Goal: Check status

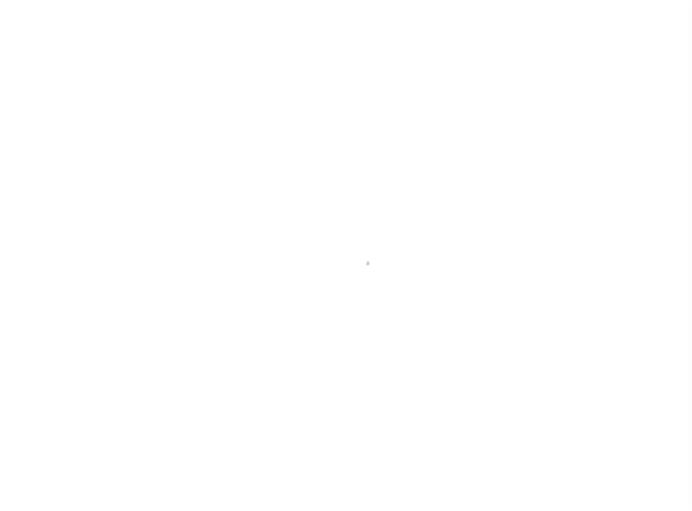
select select
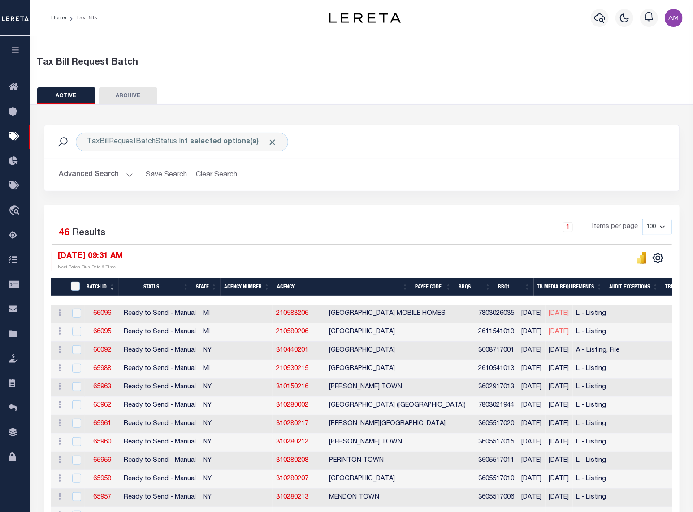
click at [100, 182] on button "Advanced Search" at bounding box center [96, 174] width 74 height 17
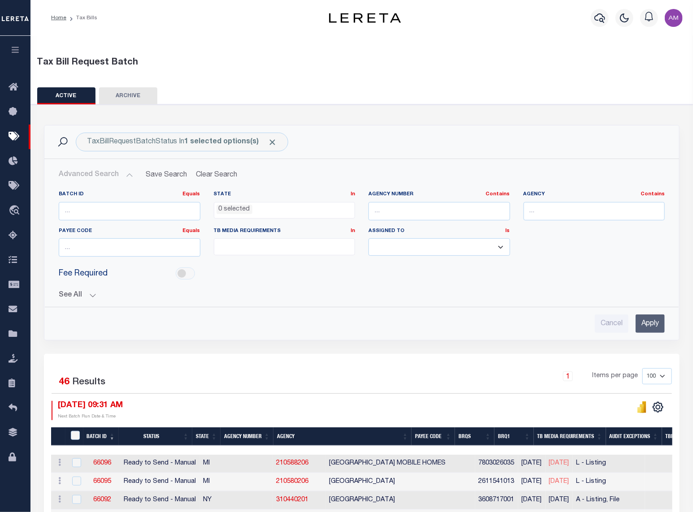
click at [98, 302] on div "Batch ID Equals Equals Is Not Equal To Is Greater Than Is Less Than State In In…" at bounding box center [362, 258] width 621 height 149
click at [90, 295] on button "See All" at bounding box center [362, 295] width 606 height 9
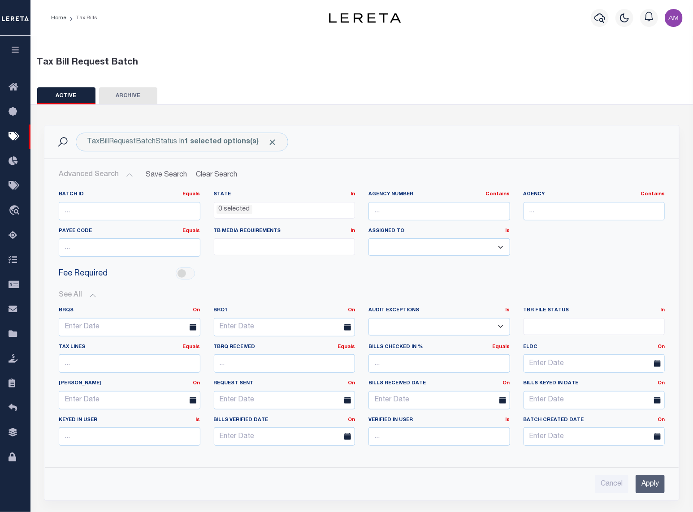
click at [207, 24] on div "Home Tax Bills" at bounding box center [178, 18] width 268 height 19
click at [15, 507] on div "Home Bulletin Board Tax Bills Lender Disbursement Pymt Processing & Tracking tr…" at bounding box center [15, 287] width 30 height 442
click at [160, 14] on div "Home Tax Bills" at bounding box center [178, 18] width 268 height 19
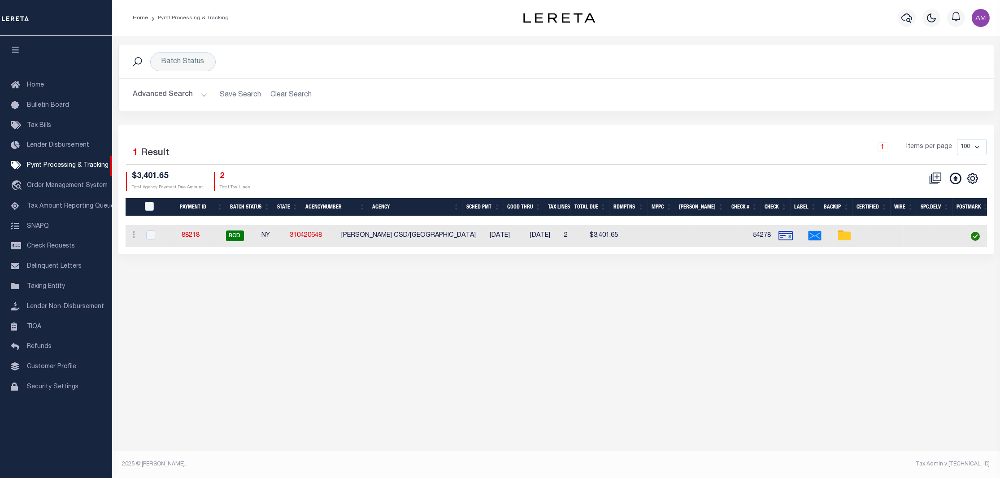
click at [183, 107] on div "Advanced Search Save Search Clear Search PayeeSearchTable_dynamictable_____Defa…" at bounding box center [556, 95] width 875 height 32
click at [187, 91] on button "Advanced Search" at bounding box center [170, 94] width 74 height 17
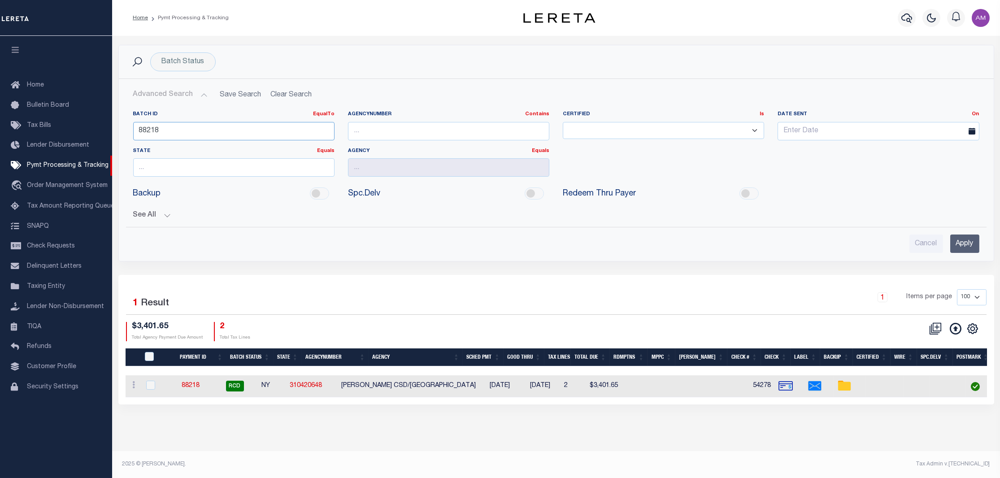
drag, startPoint x: 113, startPoint y: 152, endPoint x: -8, endPoint y: 187, distance: 126.0
click at [0, 187] on html "Home Pymt Processing & Tracking Profile" at bounding box center [500, 239] width 1000 height 478
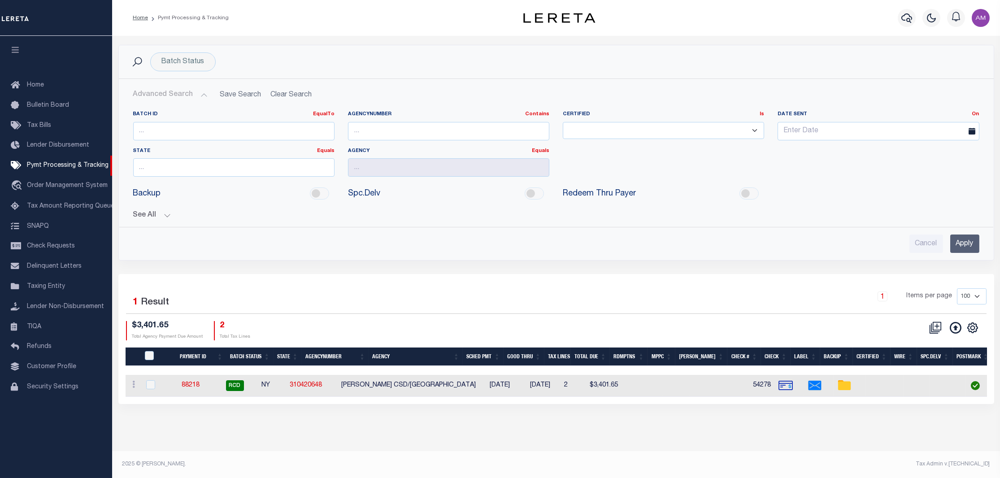
drag, startPoint x: 167, startPoint y: 228, endPoint x: 152, endPoint y: 213, distance: 21.2
click at [165, 226] on div "Batch ID EqualTo Equals Is Not Equal To Is Greater Than Is Less Than AgencyNumb…" at bounding box center [556, 178] width 860 height 149
click at [152, 213] on button "See All" at bounding box center [556, 215] width 846 height 9
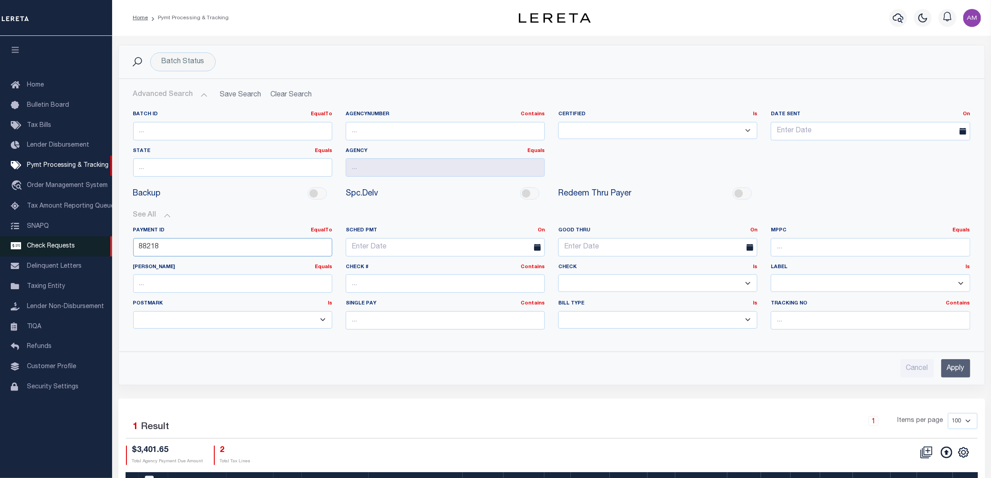
drag, startPoint x: 79, startPoint y: 248, endPoint x: 20, endPoint y: 251, distance: 59.3
click at [19, 251] on div "Home Pymt Processing & Tracking" at bounding box center [495, 278] width 991 height 556
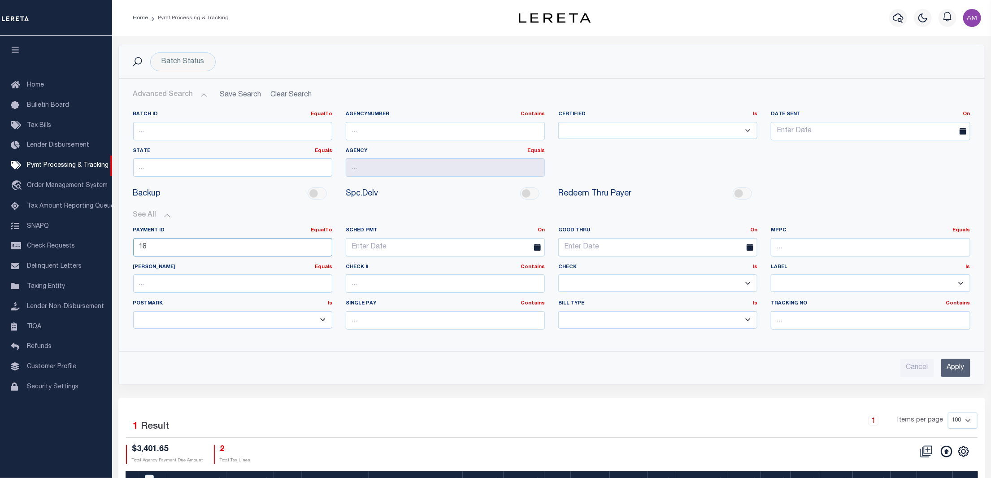
type input "18"
click at [962, 370] on input "Apply" at bounding box center [955, 368] width 29 height 18
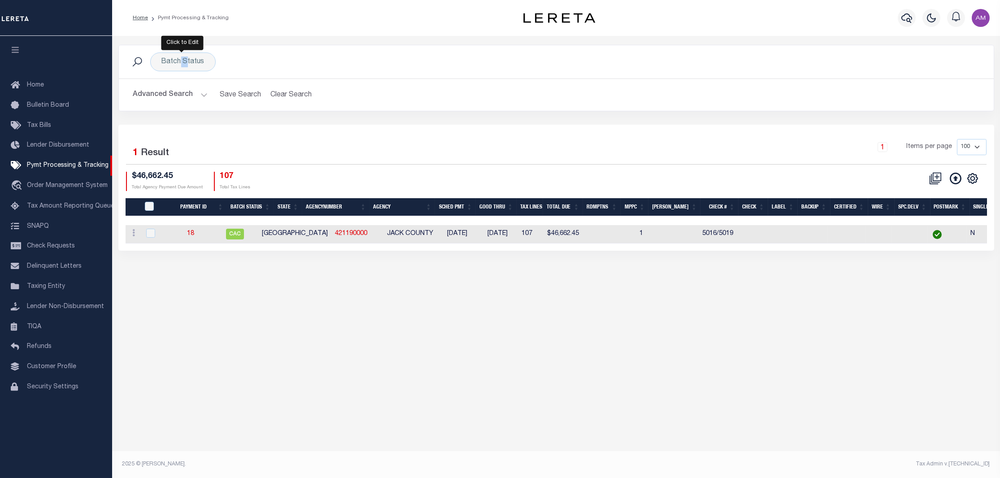
drag, startPoint x: 178, startPoint y: 69, endPoint x: 193, endPoint y: 79, distance: 19.0
click at [182, 72] on div "Batch Status Search" at bounding box center [556, 61] width 875 height 33
click at [186, 67] on div "Batch Status" at bounding box center [182, 61] width 65 height 19
click at [209, 100] on select "Awaiting Funds (AWF) Cleared and Complete (CAC) New Check Needed (NCN) Payment …" at bounding box center [228, 105] width 132 height 17
select select "SNT"
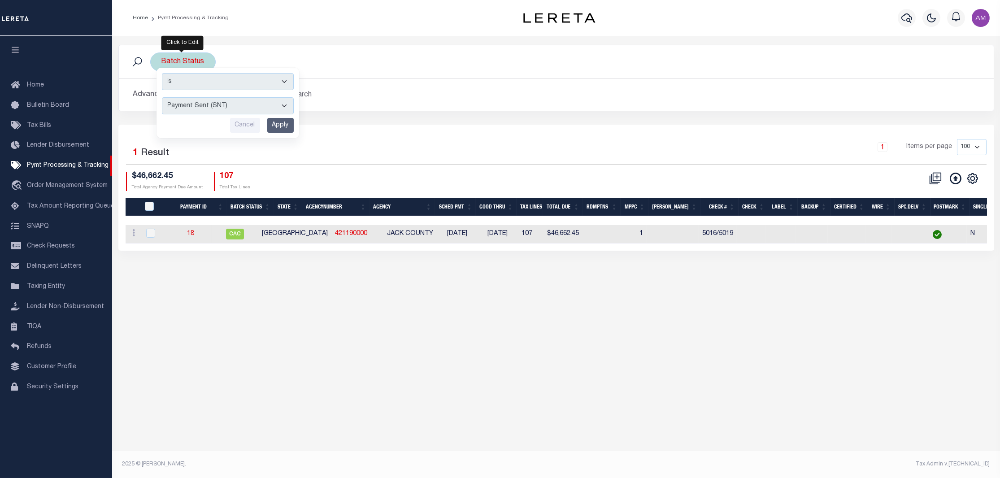
click at [162, 98] on select "Awaiting Funds (AWF) Cleared and Complete (CAC) New Check Needed (NCN) Payment …" at bounding box center [228, 105] width 132 height 17
click at [283, 122] on input "Apply" at bounding box center [280, 125] width 26 height 15
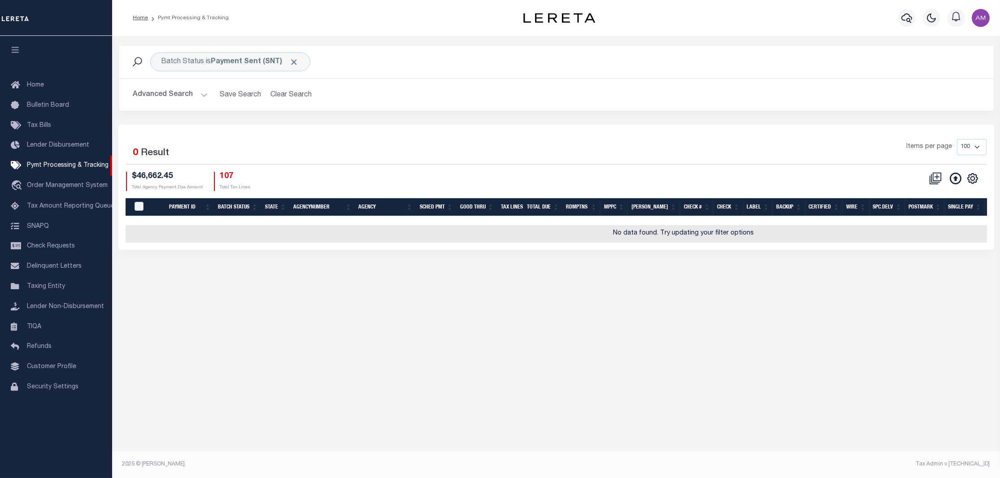
click at [182, 89] on button "Advanced Search" at bounding box center [170, 94] width 74 height 17
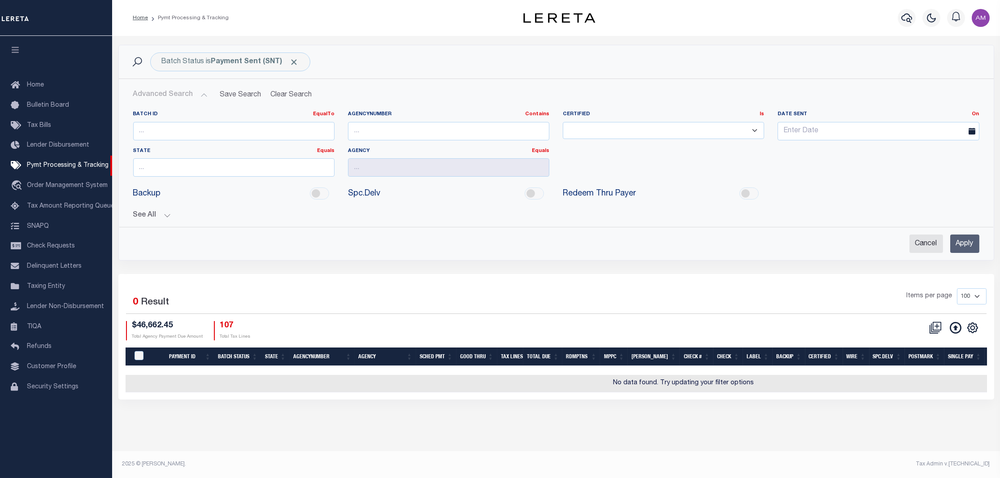
drag, startPoint x: 901, startPoint y: 239, endPoint x: 929, endPoint y: 245, distance: 28.9
click at [908, 239] on div "Cancel Apply" at bounding box center [556, 243] width 846 height 18
click at [928, 245] on input "Cancel" at bounding box center [926, 243] width 34 height 18
checkbox input "true"
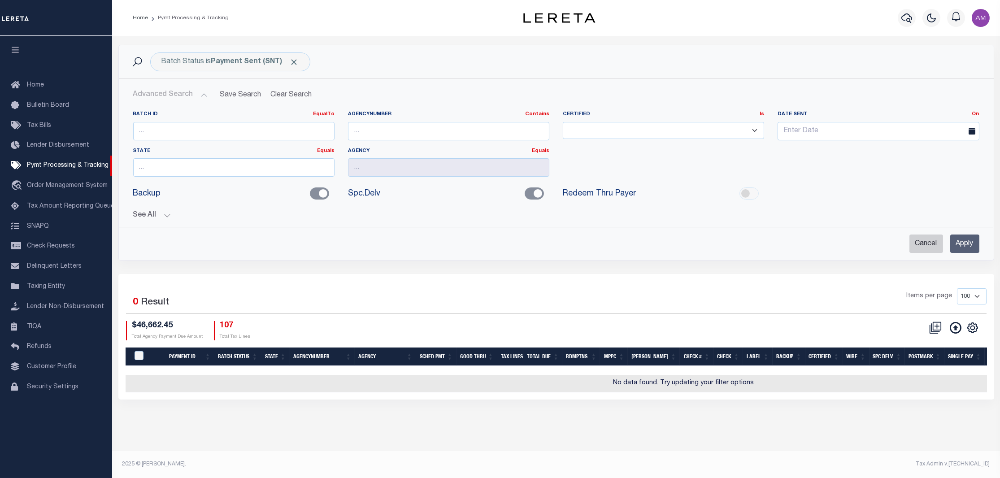
checkbox input "true"
checkbox input "false"
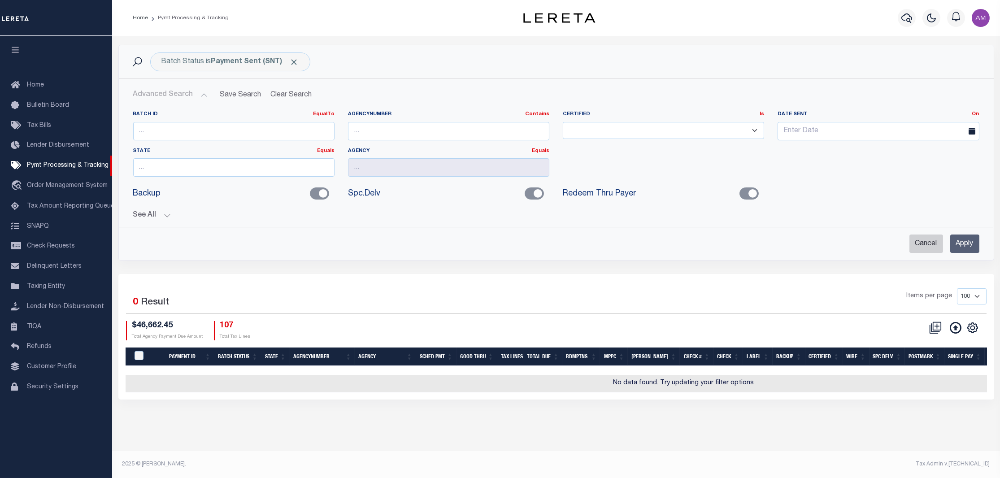
checkbox input "false"
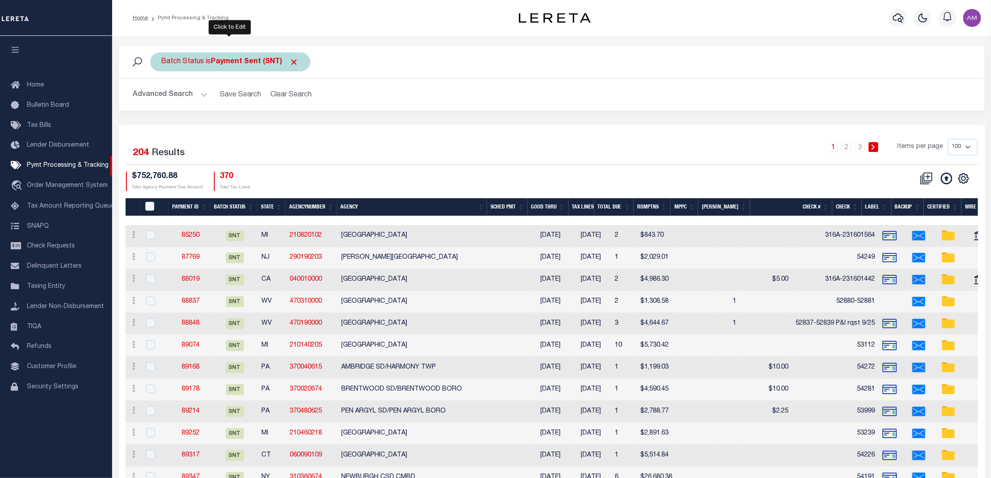
drag, startPoint x: 254, startPoint y: 62, endPoint x: 251, endPoint y: 69, distance: 6.8
click at [253, 63] on b "Payment Sent (SNT)" at bounding box center [255, 61] width 88 height 7
click at [211, 114] on select "Awaiting Funds (AWF) Cleared and Complete (CAC) New Check Needed (NCN) Payment …" at bounding box center [228, 105] width 132 height 17
select select "RCD"
click at [162, 98] on select "Awaiting Funds (AWF) Cleared and Complete (CAC) New Check Needed (NCN) Payment …" at bounding box center [228, 105] width 132 height 17
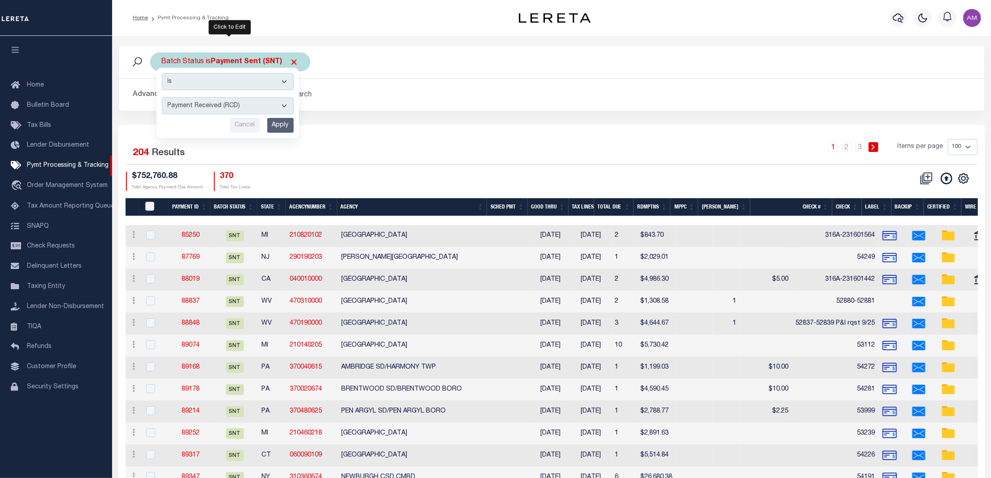
click at [274, 127] on input "Apply" at bounding box center [280, 125] width 26 height 15
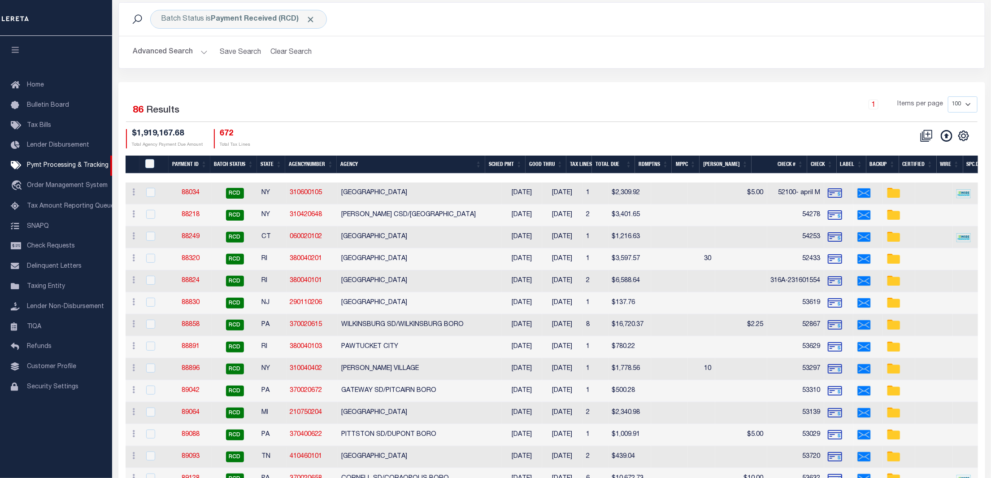
scroll to position [119, 0]
